Goal: Find specific page/section: Find specific page/section

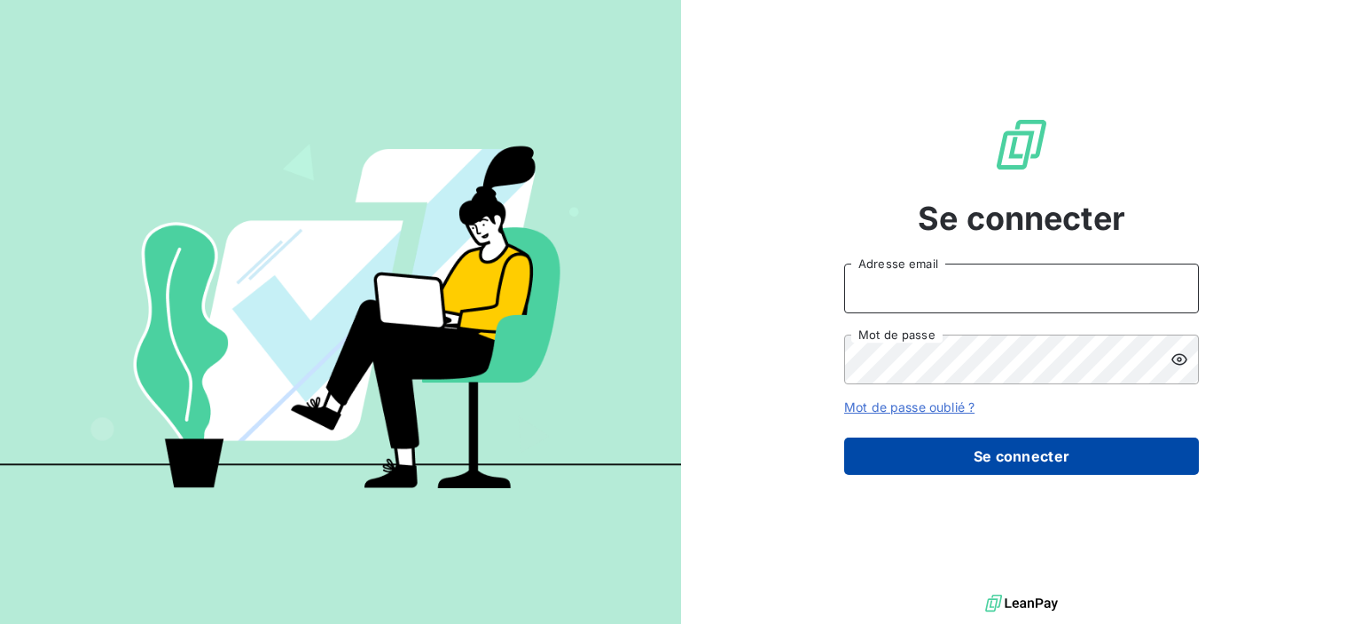
type input "[PERSON_NAME][EMAIL_ADDRESS][DOMAIN_NAME]"
click at [944, 462] on button "Se connecter" at bounding box center [1021, 455] width 355 height 37
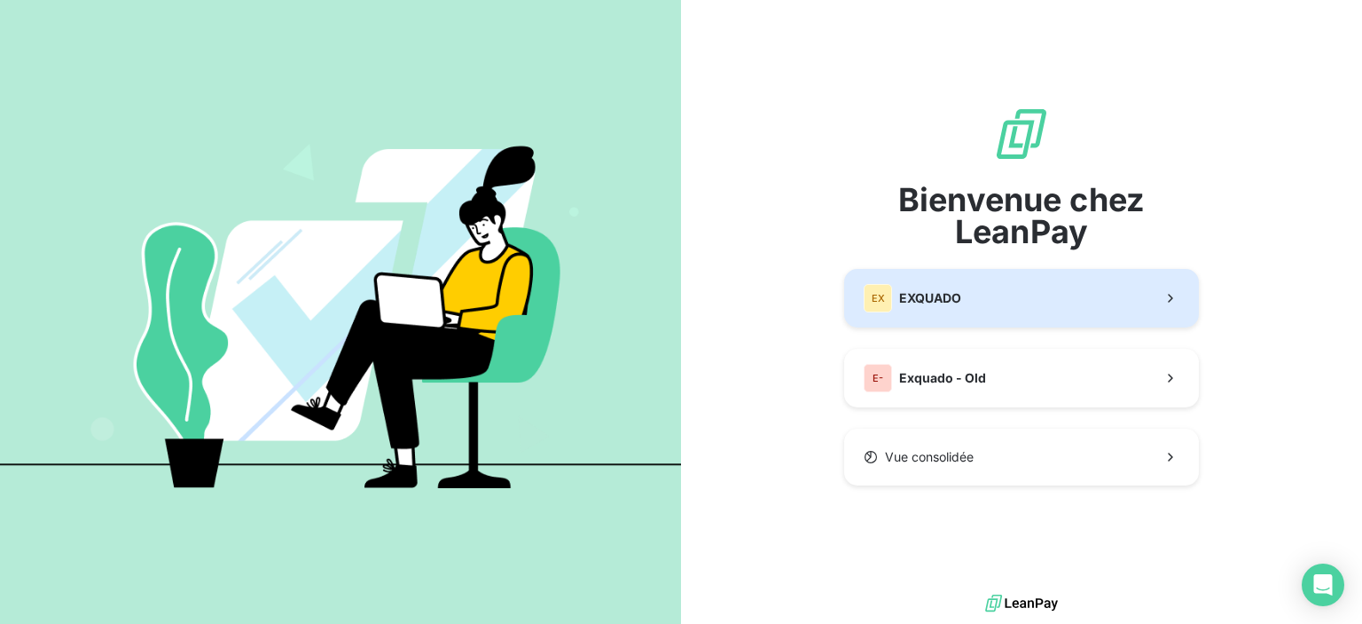
click at [956, 313] on button "EX EXQUADO" at bounding box center [1021, 298] width 355 height 59
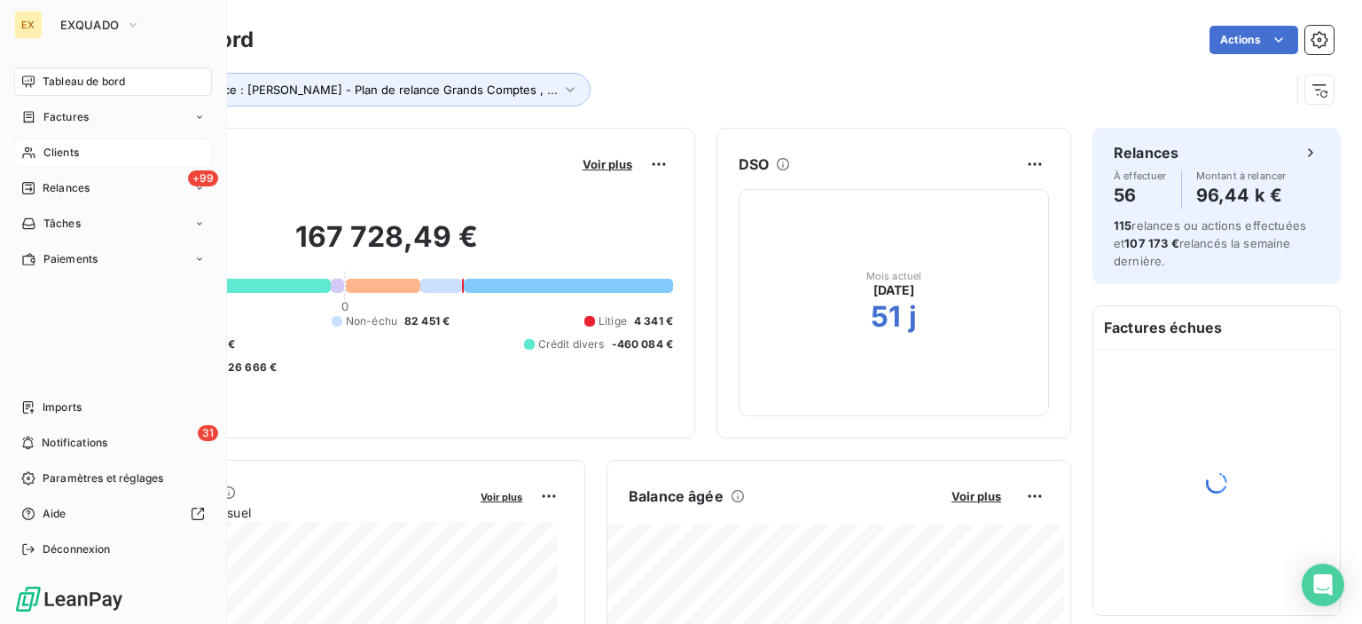
click at [53, 139] on div "Clients" at bounding box center [113, 152] width 198 height 28
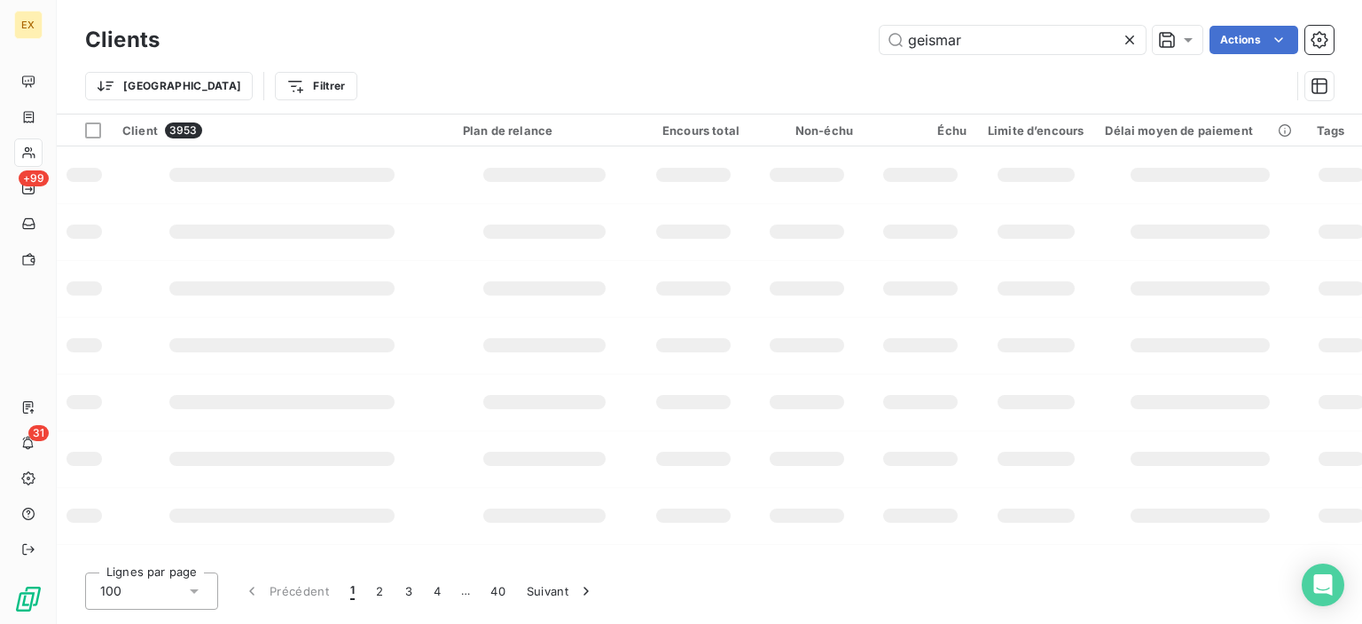
type input "geismar"
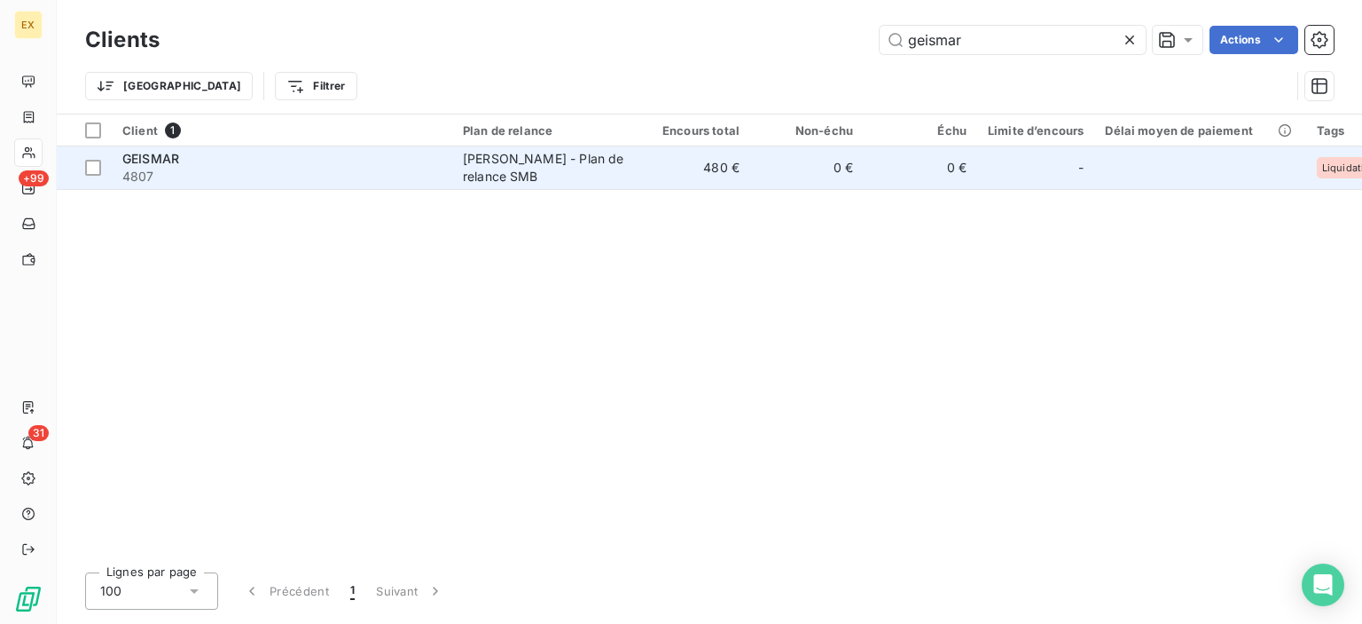
click at [397, 178] on span "4807" at bounding box center [281, 177] width 319 height 18
